Goal: Information Seeking & Learning: Learn about a topic

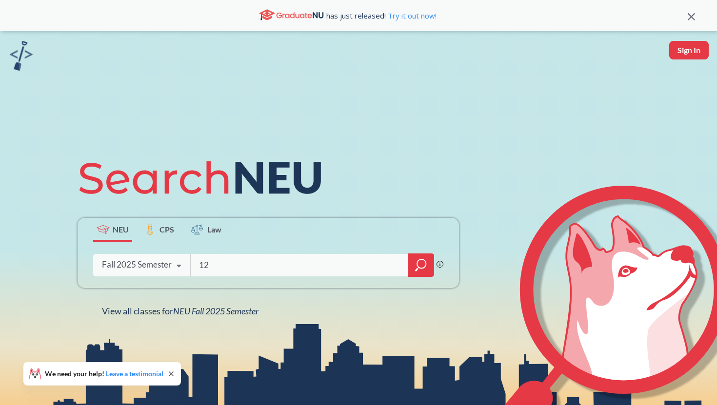
type input "120"
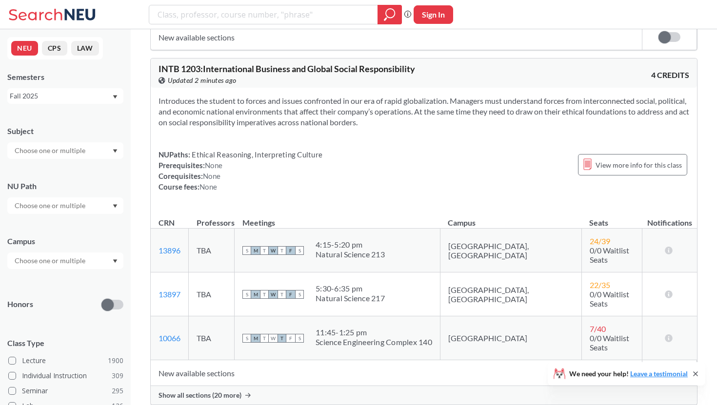
scroll to position [375, 0]
click at [202, 391] on span "Show all sections (20 more)" at bounding box center [200, 395] width 83 height 9
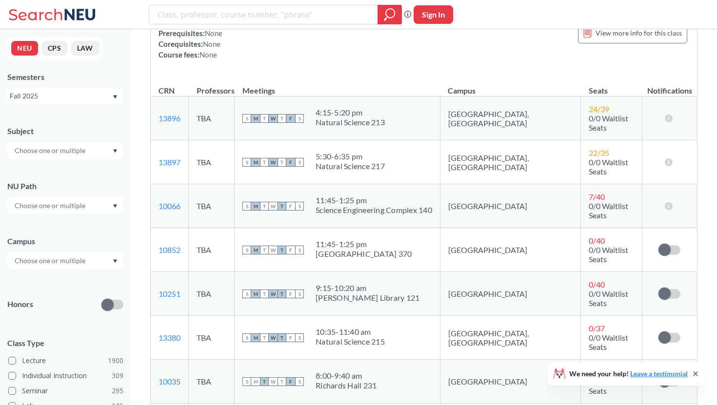
scroll to position [532, 0]
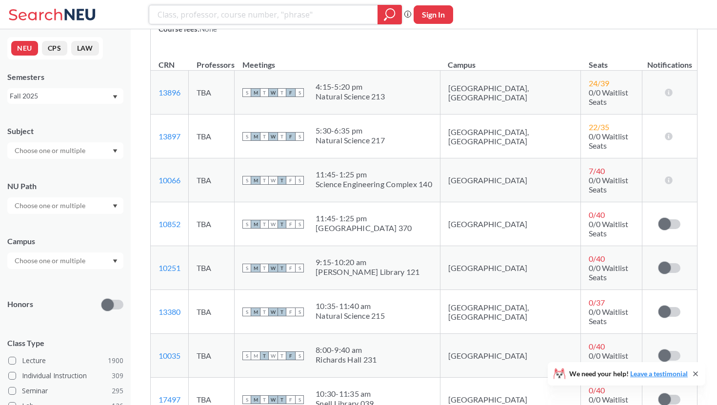
click at [228, 19] on input "search" at bounding box center [264, 14] width 214 height 17
type input "macroeconomic theory"
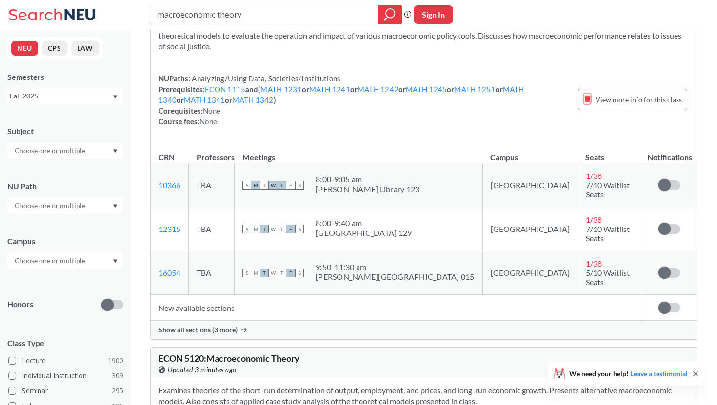
scroll to position [70, 0]
click at [228, 327] on span "Show all sections (3 more)" at bounding box center [198, 331] width 79 height 9
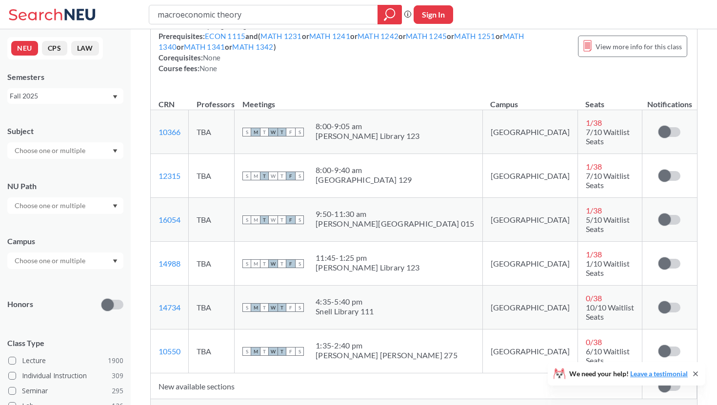
scroll to position [124, 0]
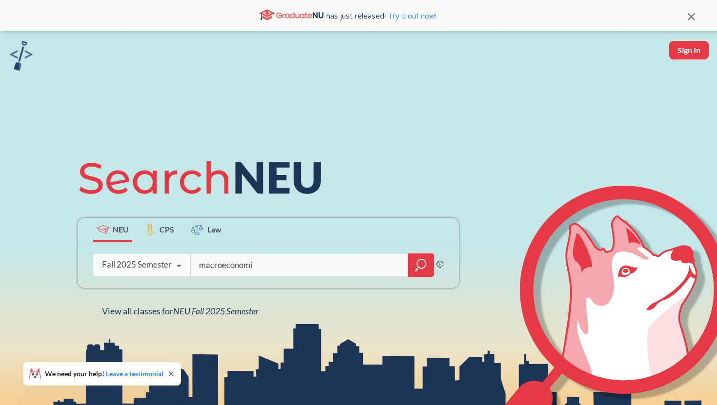
type input "macroeconomic"
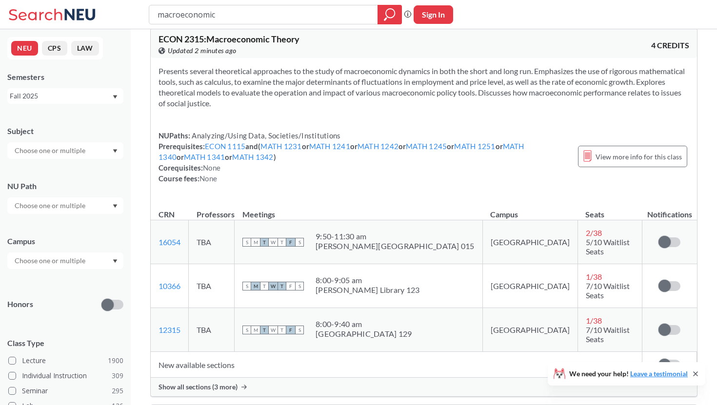
scroll to position [13, 0]
click at [175, 238] on link "16054" at bounding box center [170, 242] width 22 height 9
